Goal: Task Accomplishment & Management: Manage account settings

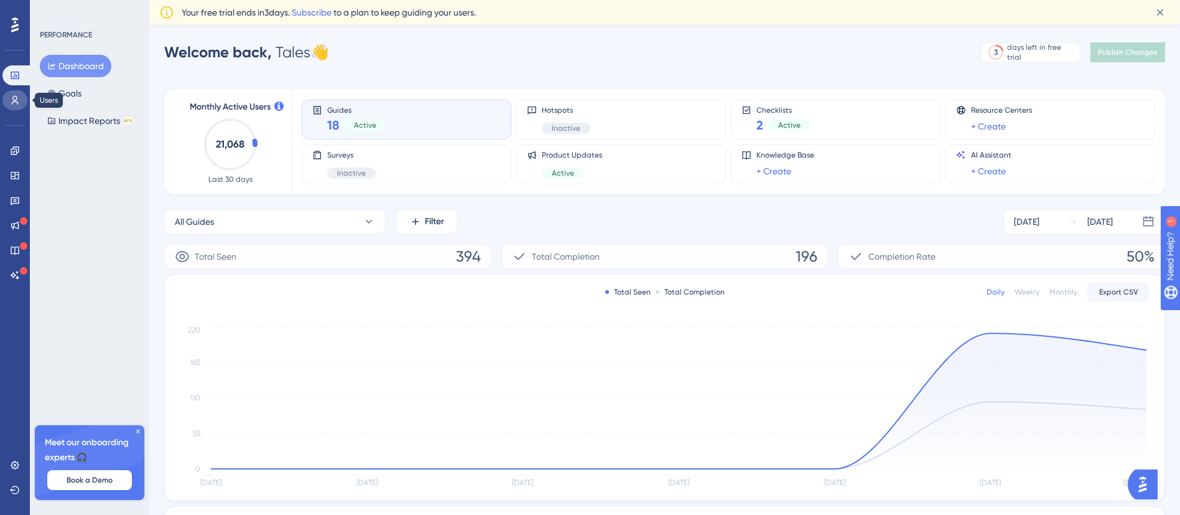
click at [14, 98] on icon at bounding box center [15, 100] width 10 height 10
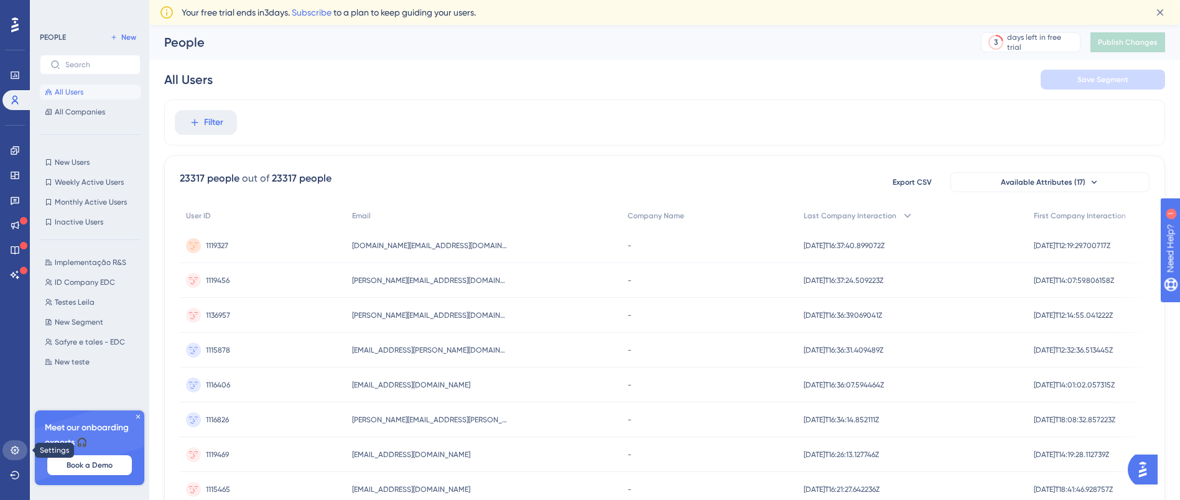
click at [20, 452] on link at bounding box center [14, 450] width 25 height 20
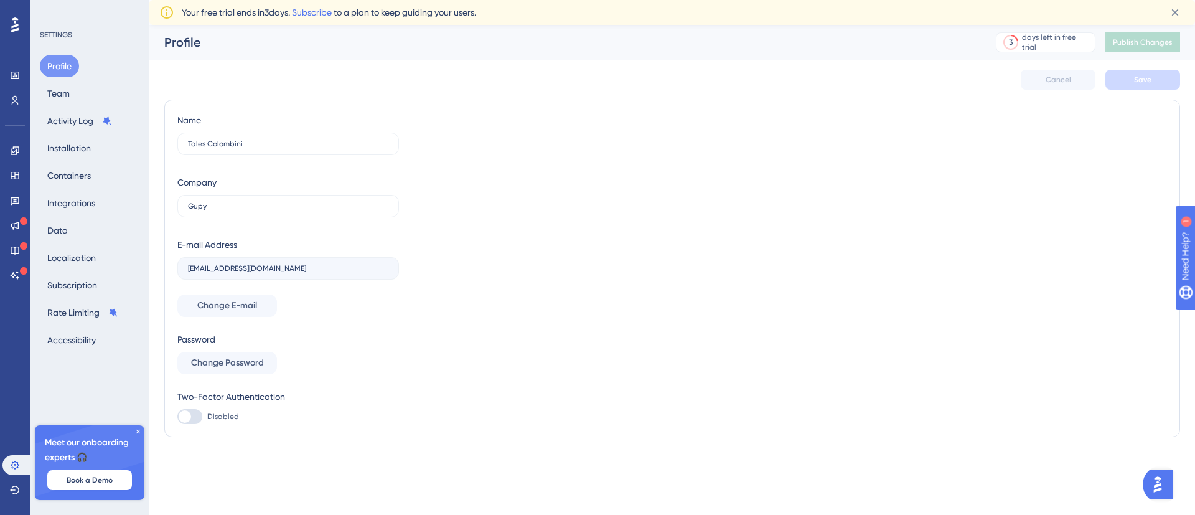
click at [137, 431] on icon at bounding box center [137, 430] width 7 height 7
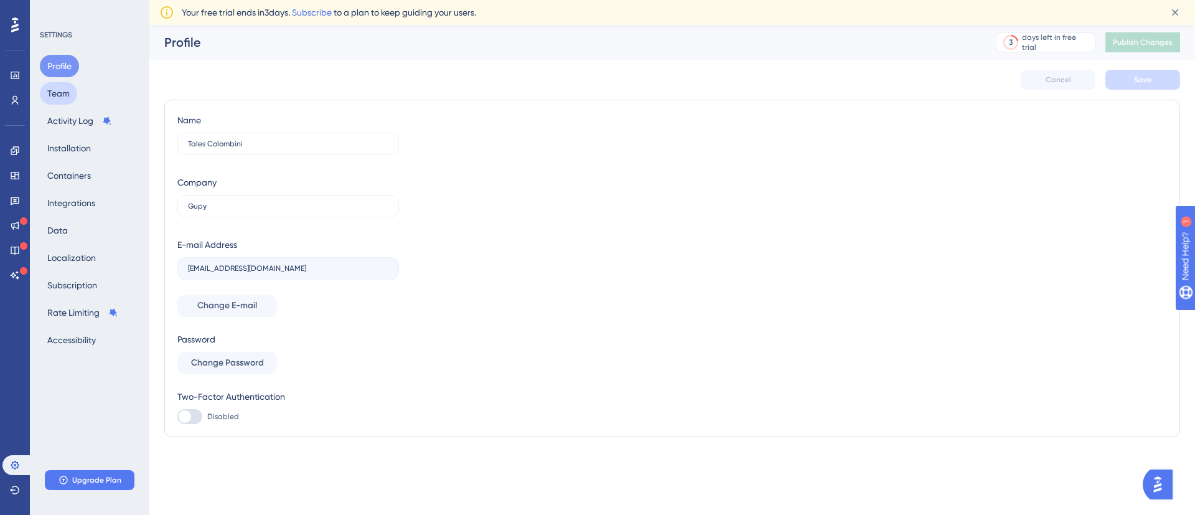
click at [73, 91] on button "Team" at bounding box center [58, 93] width 37 height 22
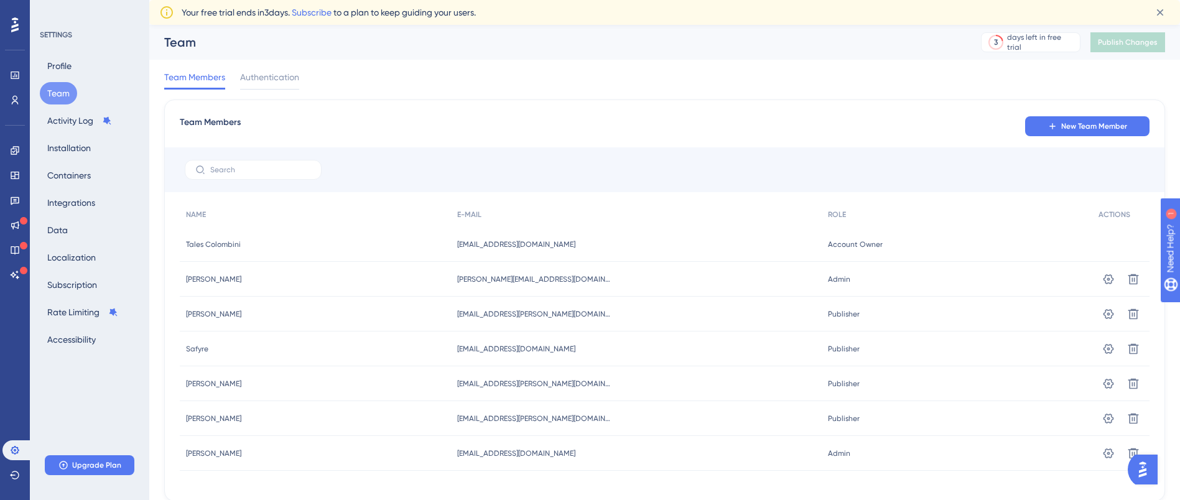
scroll to position [41, 0]
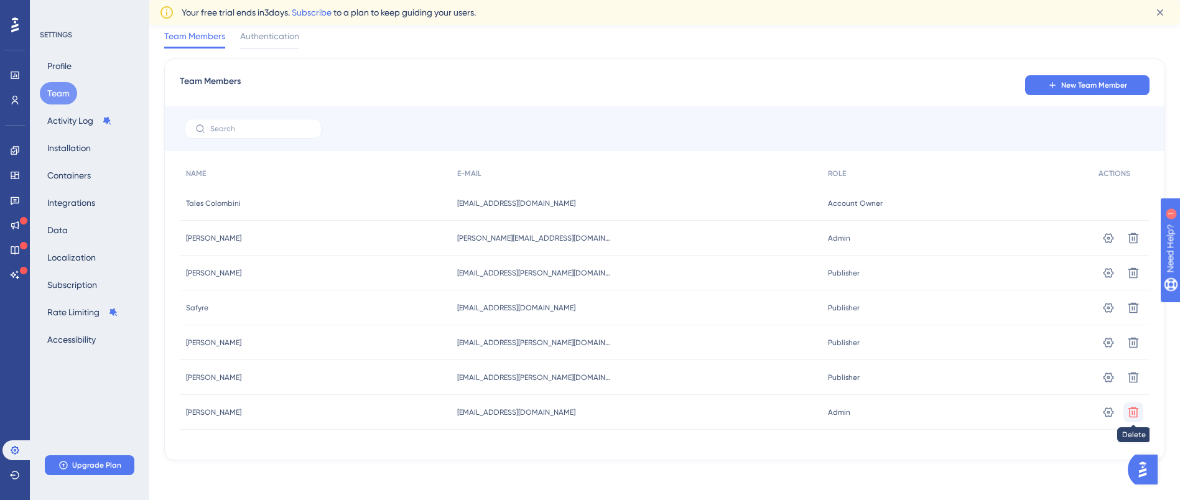
click at [1130, 408] on icon at bounding box center [1133, 412] width 12 height 12
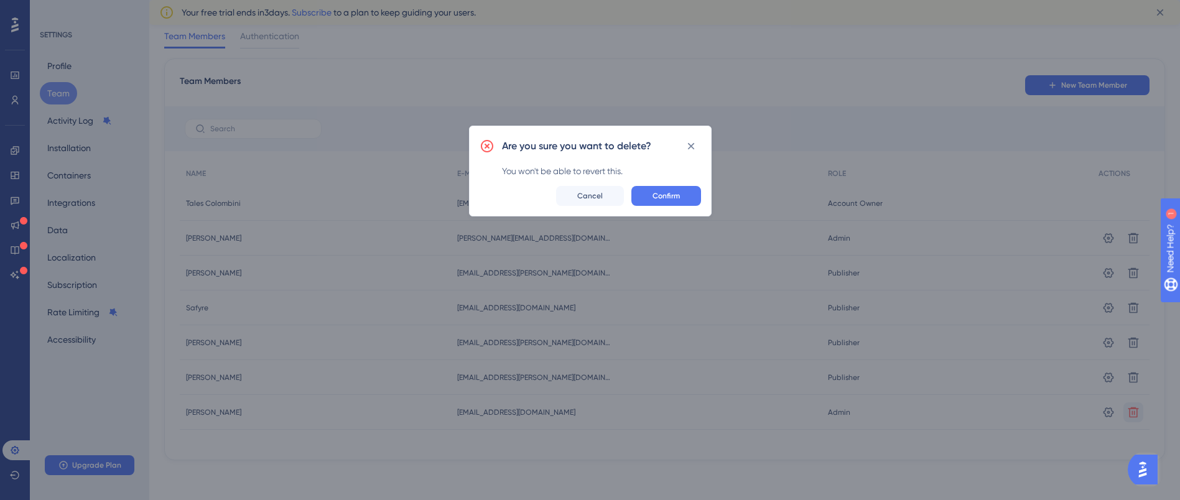
scroll to position [27, 0]
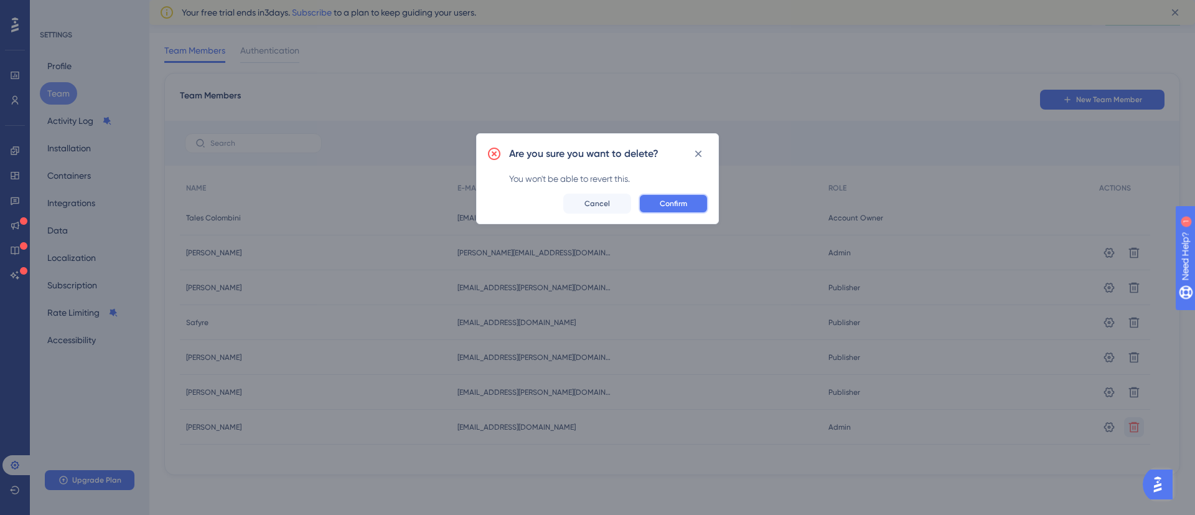
click at [694, 208] on button "Confirm" at bounding box center [673, 203] width 70 height 20
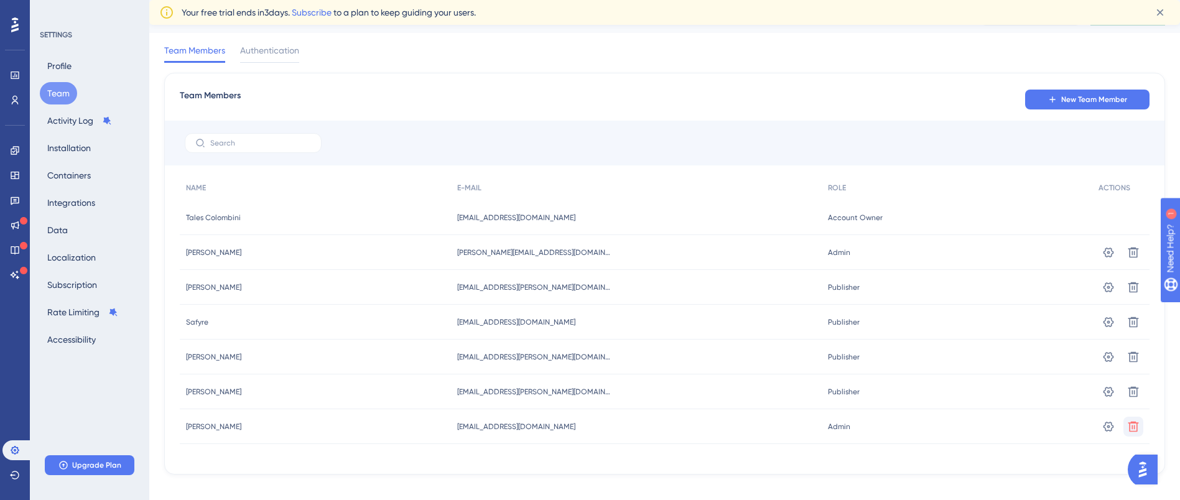
scroll to position [0, 0]
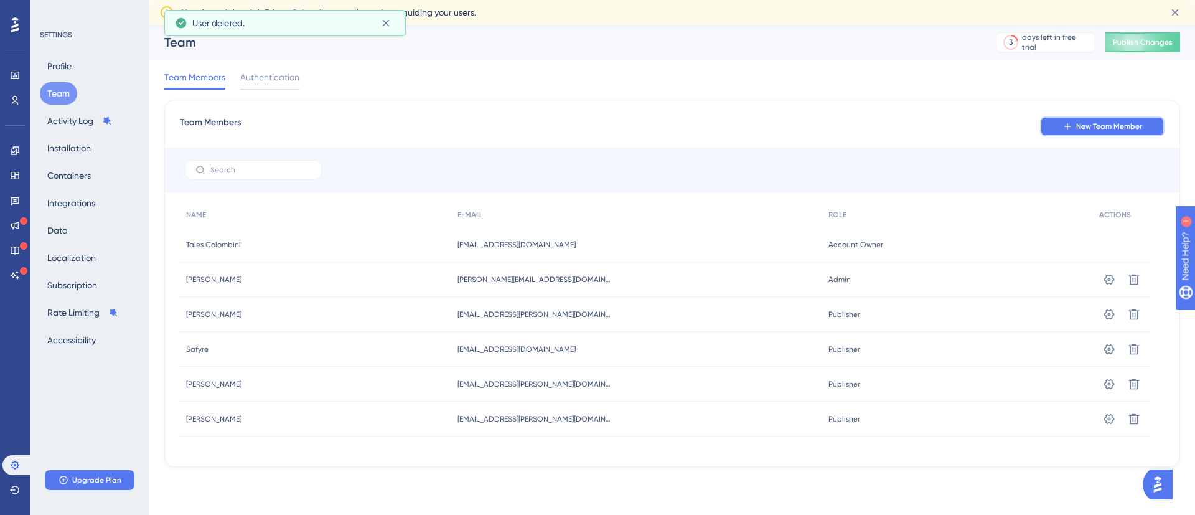
click at [1079, 124] on span "New Team Member" at bounding box center [1109, 126] width 66 height 10
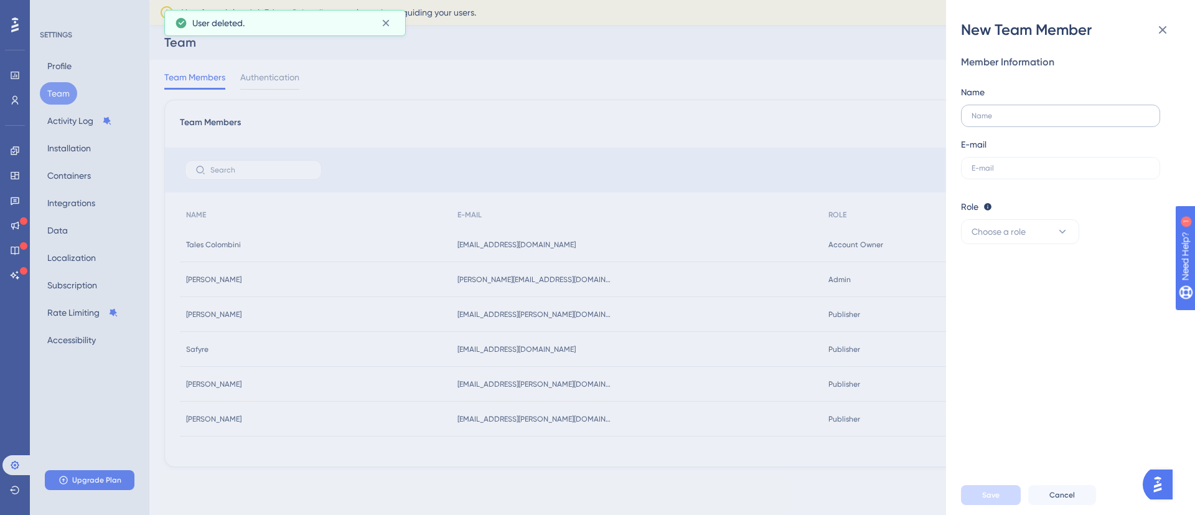
drag, startPoint x: 1040, startPoint y: 161, endPoint x: 1013, endPoint y: 121, distance: 47.8
click at [1013, 121] on div "Member Information Name E-mail" at bounding box center [1065, 117] width 209 height 124
click at [1013, 121] on label at bounding box center [1060, 116] width 199 height 22
click at [1013, 120] on input "text" at bounding box center [1060, 115] width 178 height 9
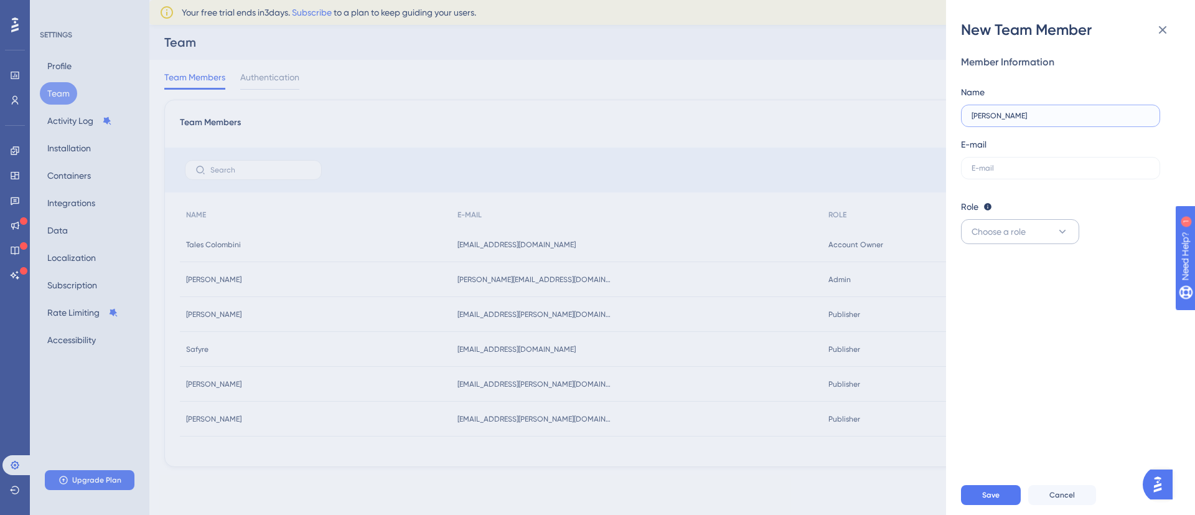
type input "[PERSON_NAME]"
click at [997, 230] on span "Choose a role" at bounding box center [998, 231] width 54 height 15
click at [997, 293] on span "Publisher" at bounding box center [997, 294] width 36 height 15
click at [1042, 170] on input "text" at bounding box center [1060, 168] width 178 height 9
paste input "[PERSON_NAME][EMAIL_ADDRESS][DOMAIN_NAME]"
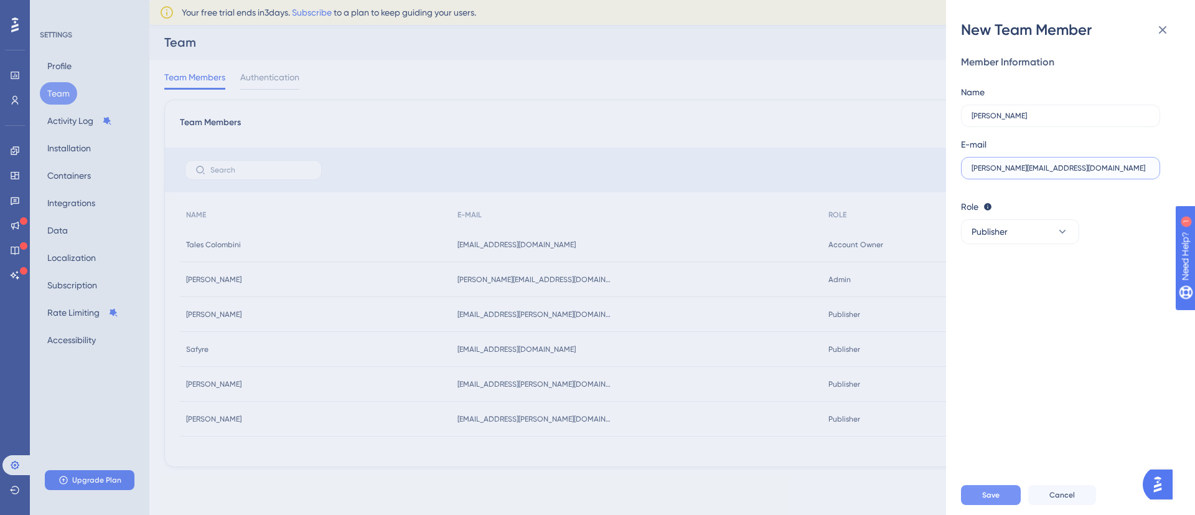
type input "[PERSON_NAME][EMAIL_ADDRESS][DOMAIN_NAME]"
click at [985, 498] on span "Save" at bounding box center [990, 495] width 17 height 10
